Goal: Task Accomplishment & Management: Use online tool/utility

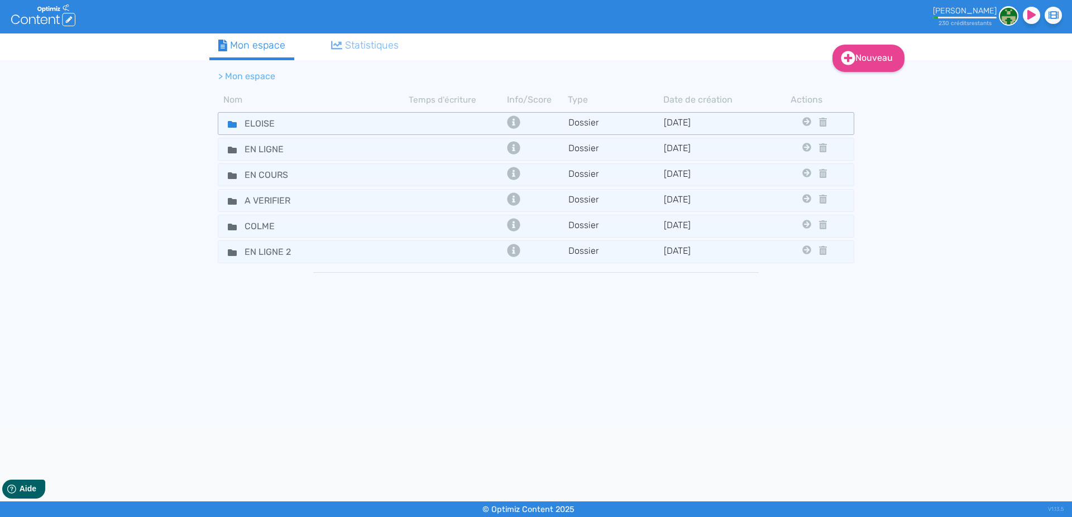
click at [230, 121] on icon at bounding box center [232, 124] width 9 height 9
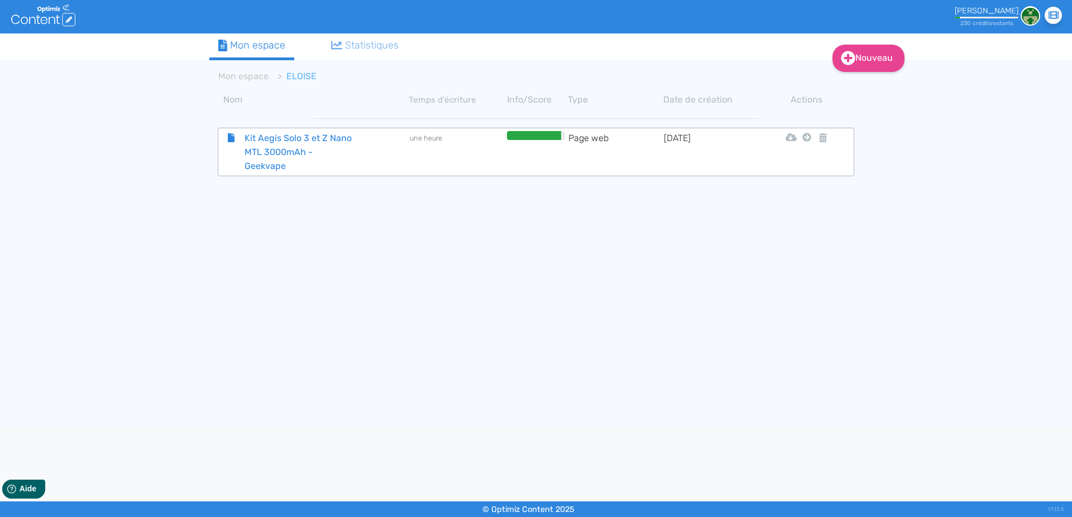
click at [263, 141] on span "Kit Aegis Solo 3 et Z Nano MTL 3000mAh - Geekvape" at bounding box center [299, 152] width 126 height 42
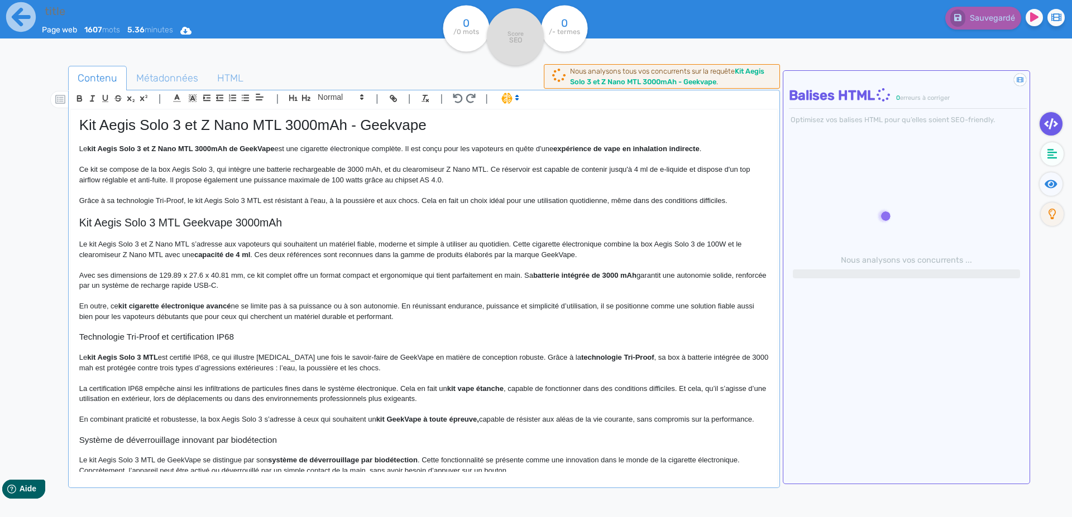
type input "Kit Aegis Solo 3 et Z Nano MTL 3000mAh - Geekvape"
click at [190, 200] on p "Grâce à sa technologie Tri-Proof, le kit Aegis Solo 3 MTL est résistant à l'eau…" at bounding box center [423, 201] width 689 height 10
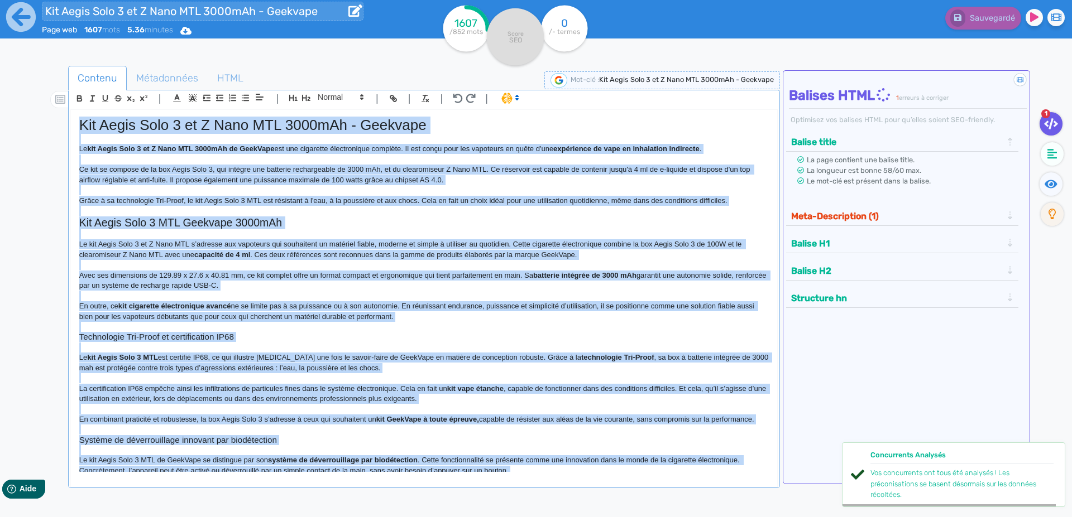
copy div "Lor Ipsum Dolo 7 si A Cons ADI 5523eLi - Seddoeiu Te inc Utlab Etdo 6 ma A Enim…"
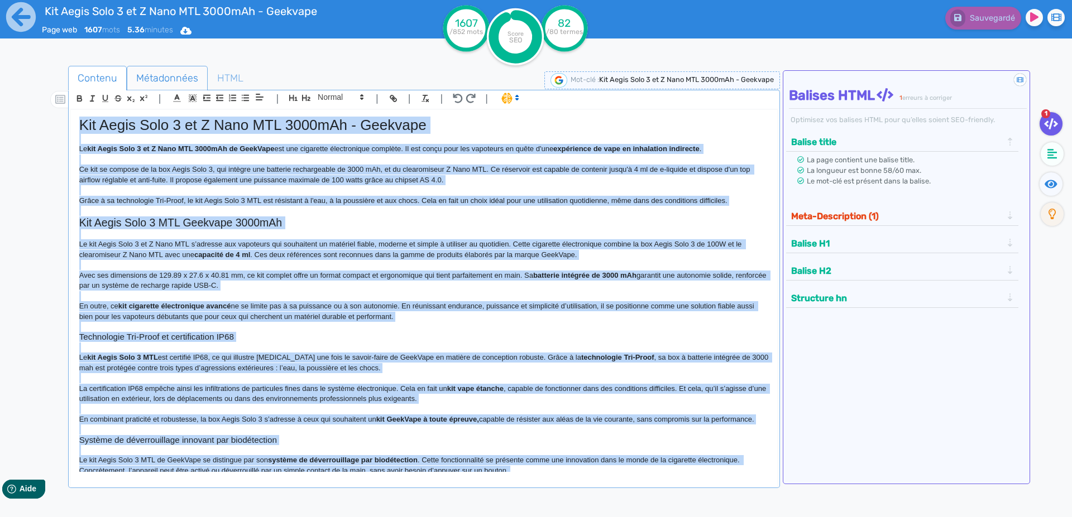
click at [148, 77] on span "Métadonnées" at bounding box center [167, 78] width 80 height 30
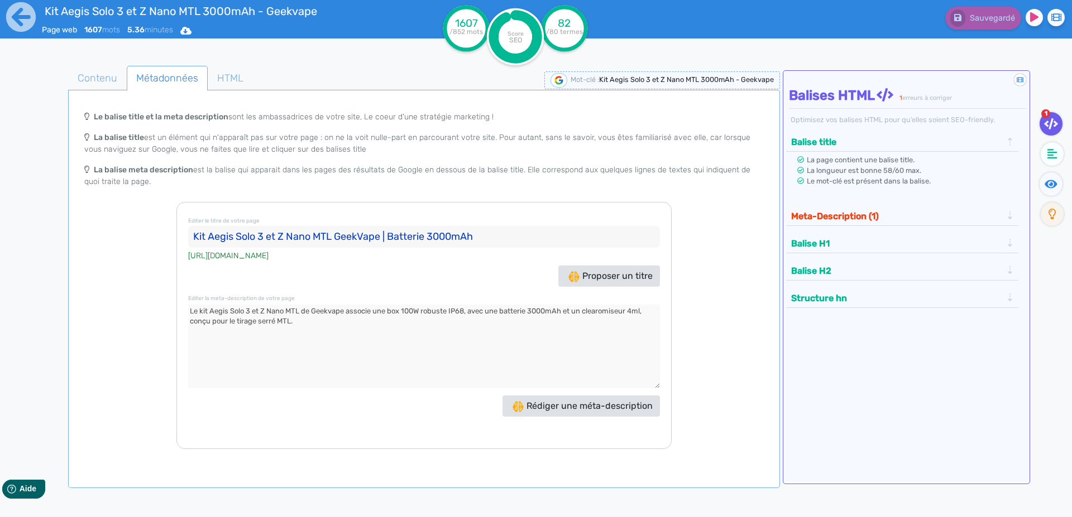
click at [230, 236] on input "Kit Aegis Solo 3 et Z Nano MTL GeekVape | Batterie 3000mAh" at bounding box center [424, 237] width 472 height 22
click at [366, 333] on textarea at bounding box center [424, 347] width 472 height 84
click at [23, 21] on icon at bounding box center [21, 17] width 30 height 30
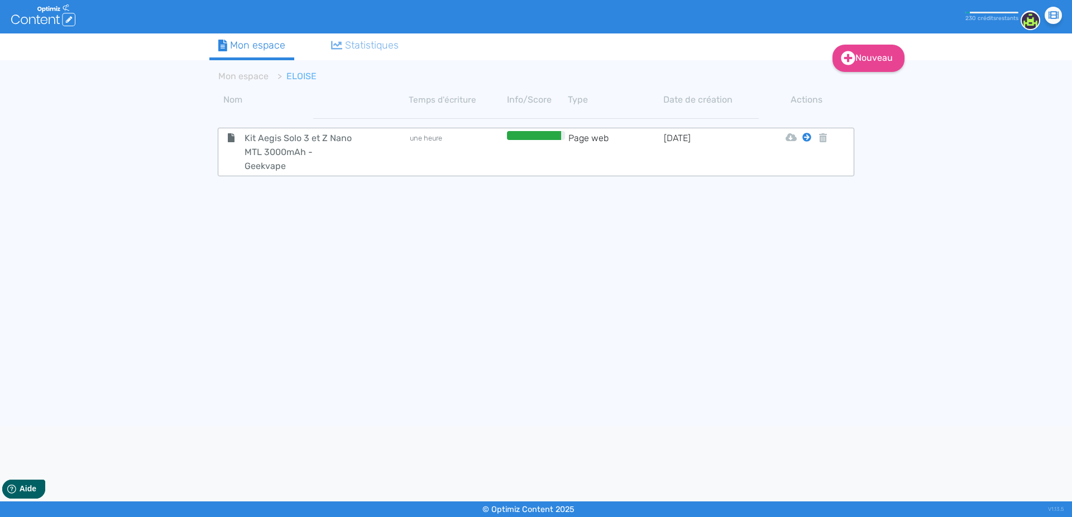
click at [806, 137] on icon at bounding box center [806, 137] width 9 height 9
click at [806, 168] on button "Mon Espace" at bounding box center [802, 165] width 96 height 18
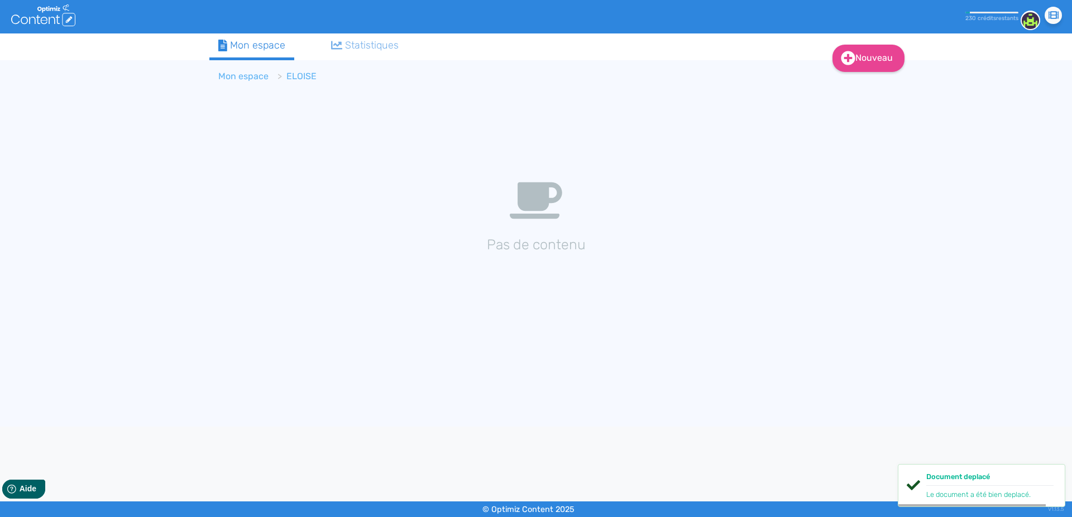
click at [246, 78] on link "Mon espace" at bounding box center [243, 76] width 50 height 11
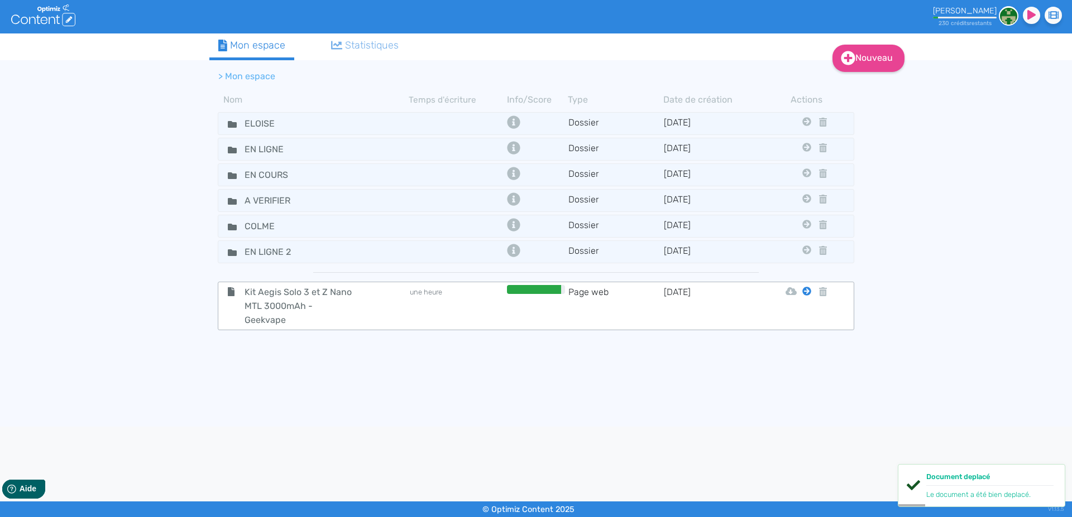
click at [806, 291] on icon at bounding box center [806, 291] width 9 height 9
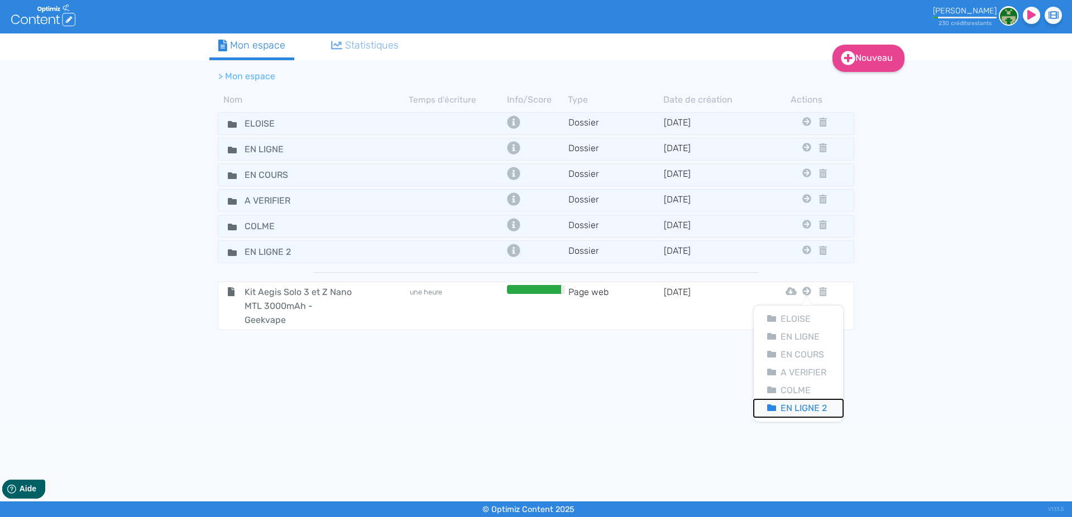
click at [801, 407] on button "En Ligne 2" at bounding box center [798, 409] width 89 height 18
